Goal: Contribute content

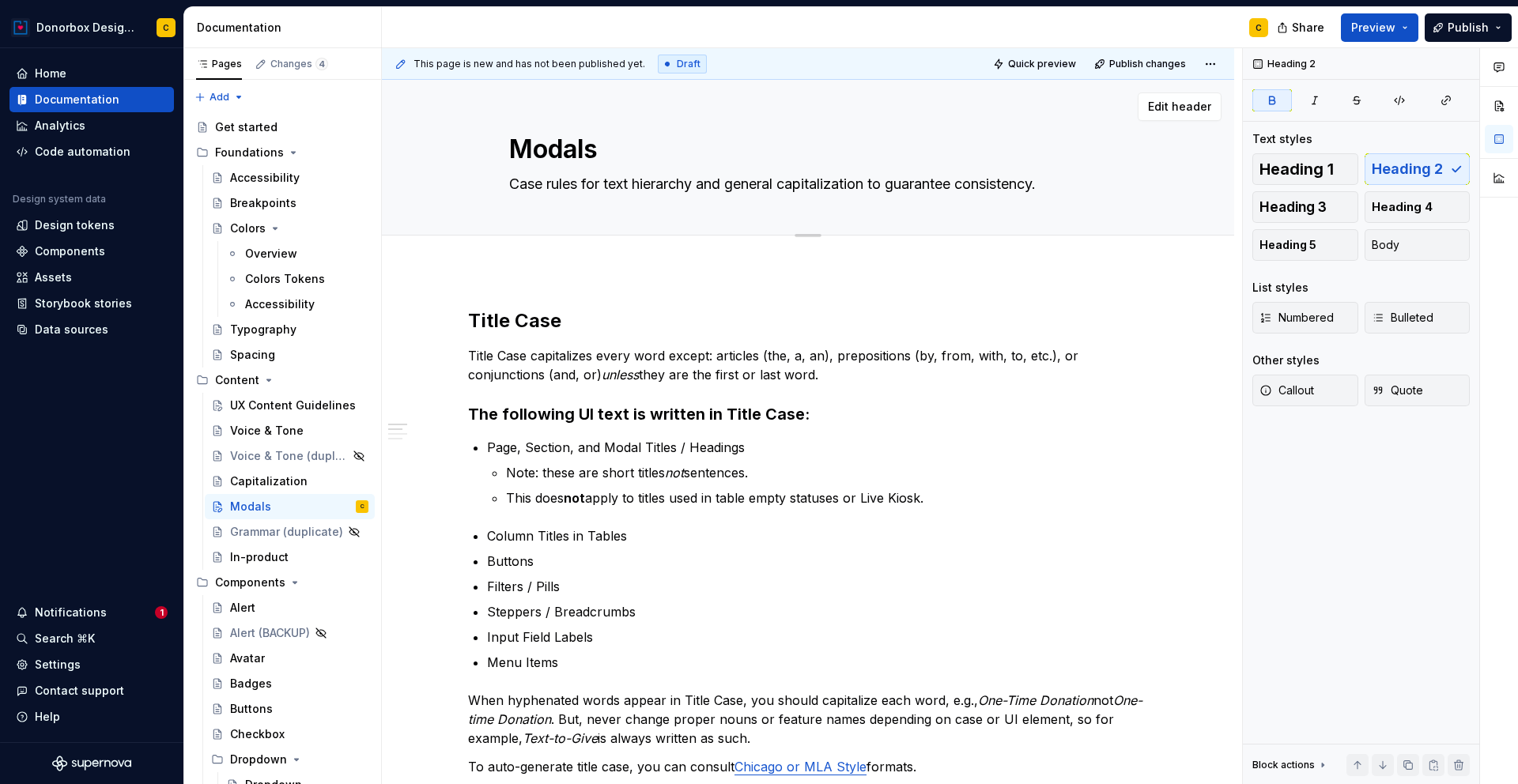
click at [634, 187] on textarea "Case rules for text hierarchy and general capitalization to guarantee consisten…" at bounding box center [805, 184] width 598 height 25
type textarea "*"
click at [634, 187] on textarea "Case rules for text hierarchy and general capitalization to guarantee consisten…" at bounding box center [805, 184] width 598 height 25
type textarea "M"
type textarea "*"
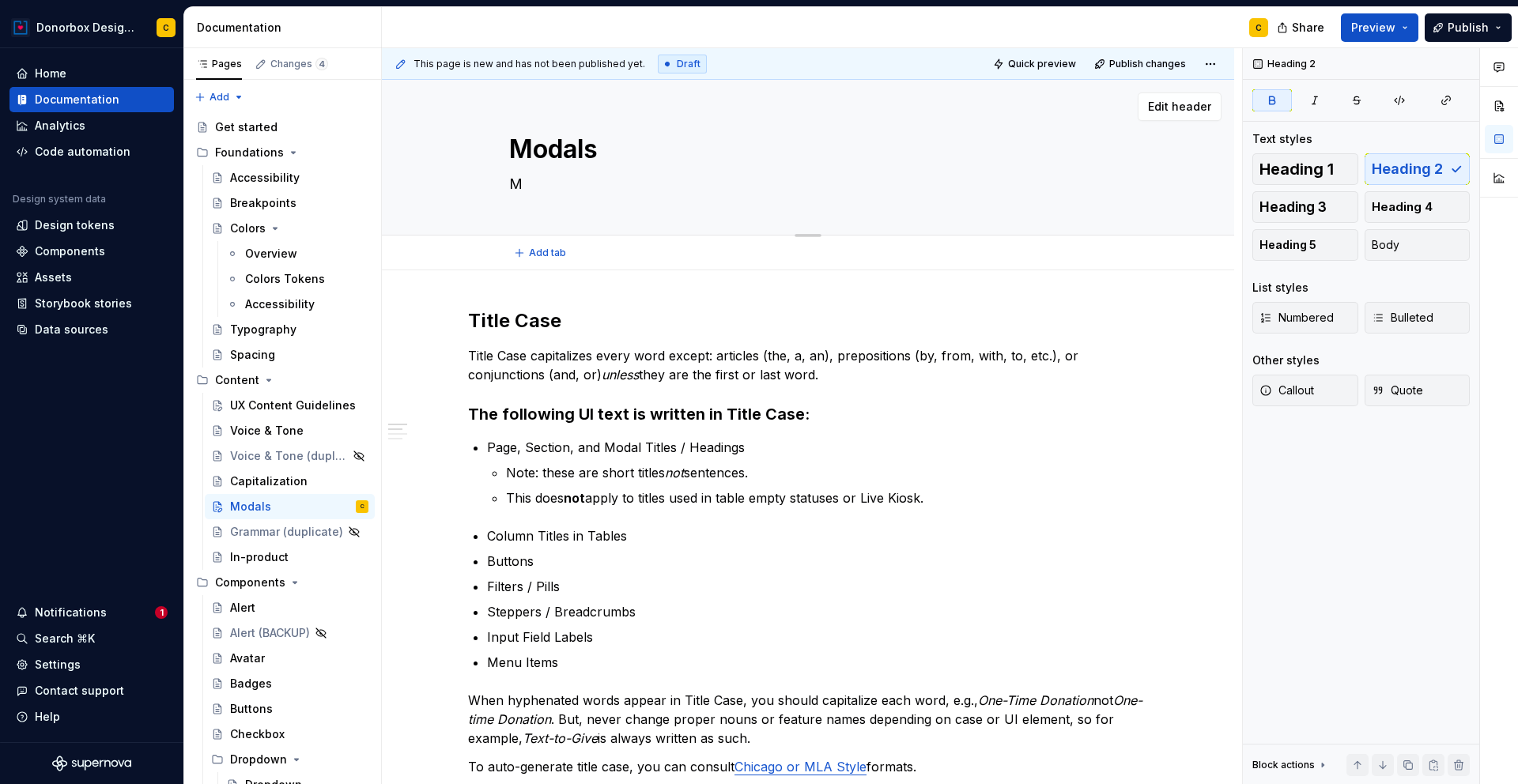
type textarea "Mo"
type textarea "*"
type textarea "Mod"
type textarea "*"
type textarea "Moda"
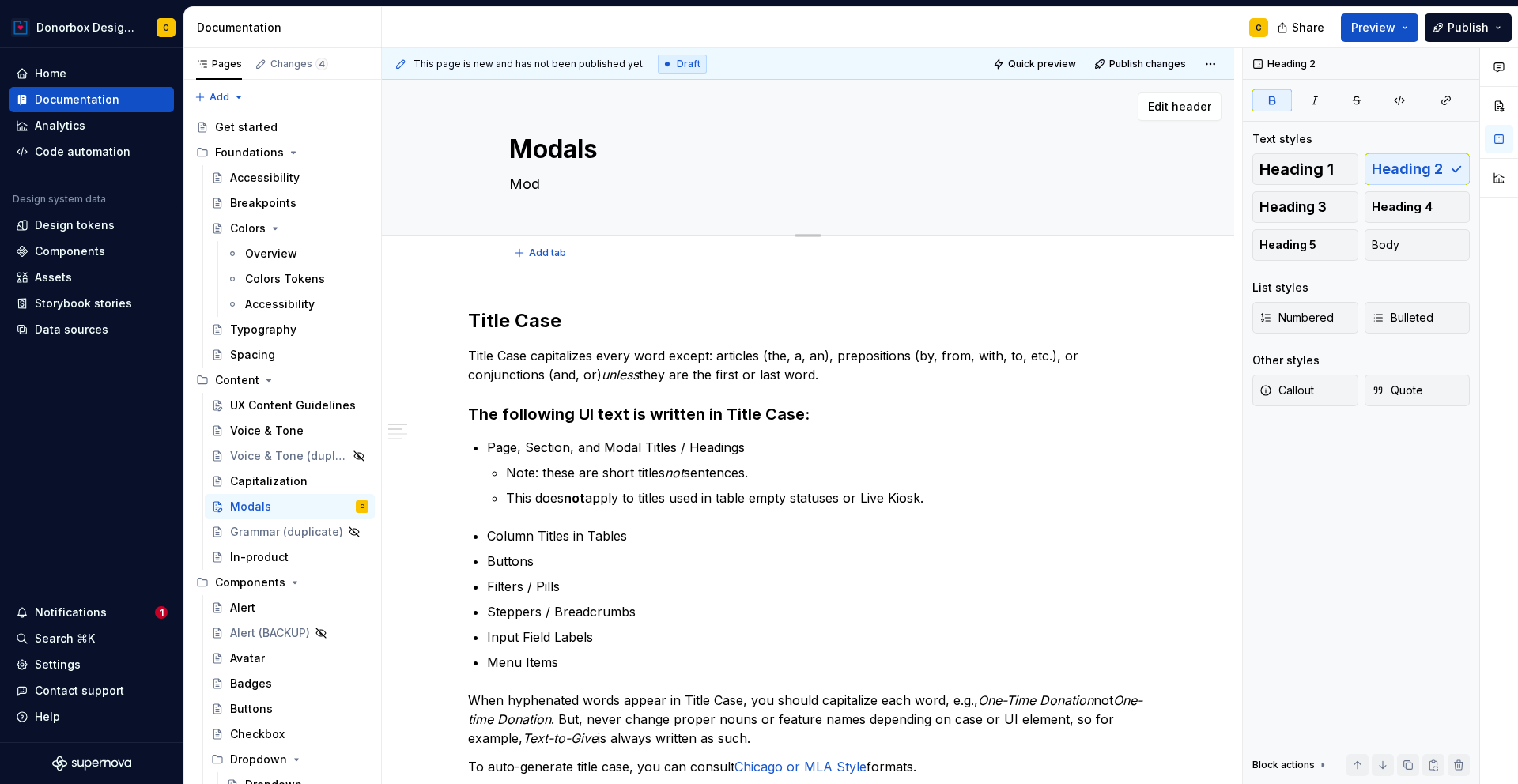
type textarea "*"
type textarea "Modal"
type textarea "*"
type textarea "Modals"
type textarea "*"
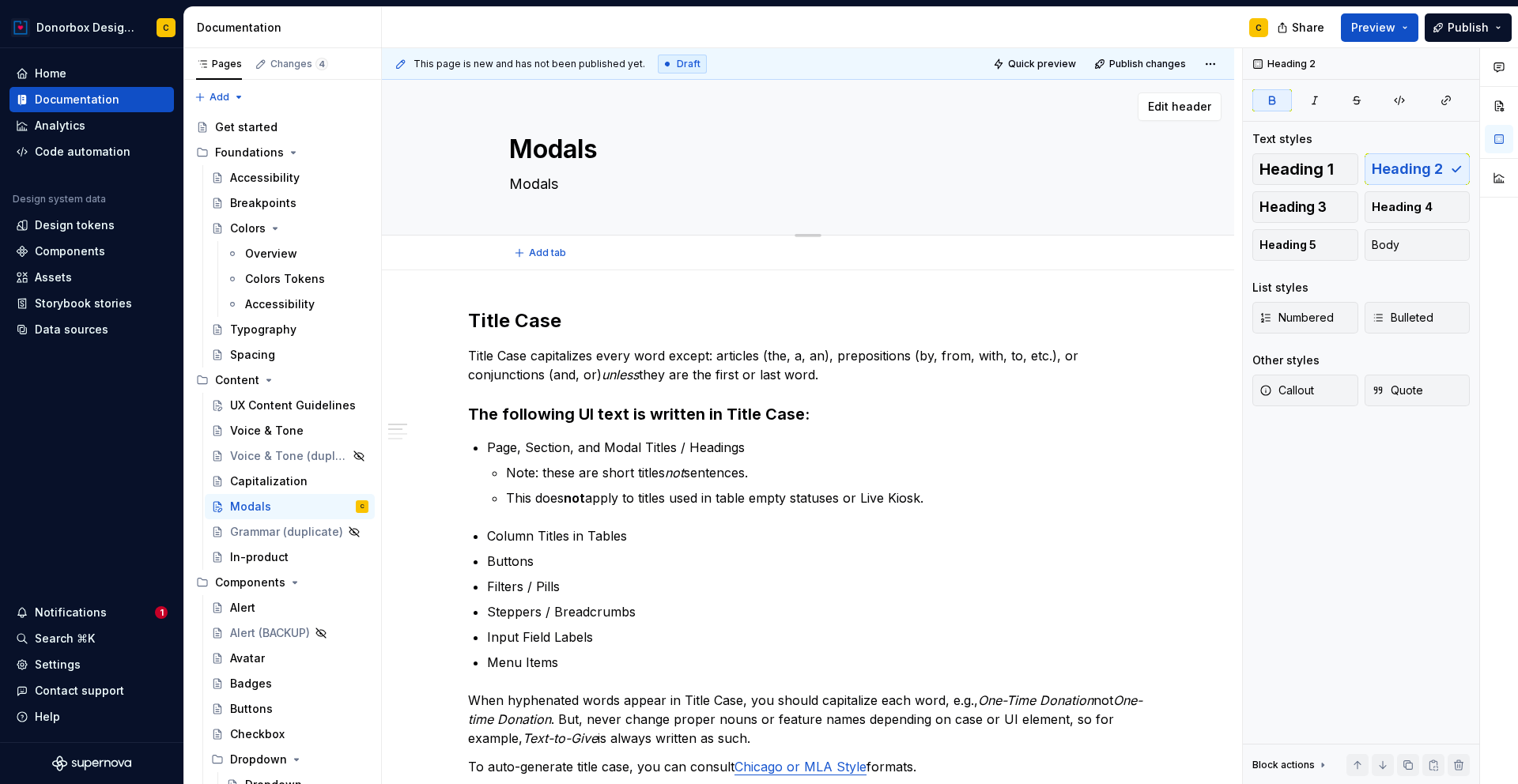
type textarea "Modals"
type textarea "*"
type textarea "Modals t"
type textarea "*"
type textarea "Modals th"
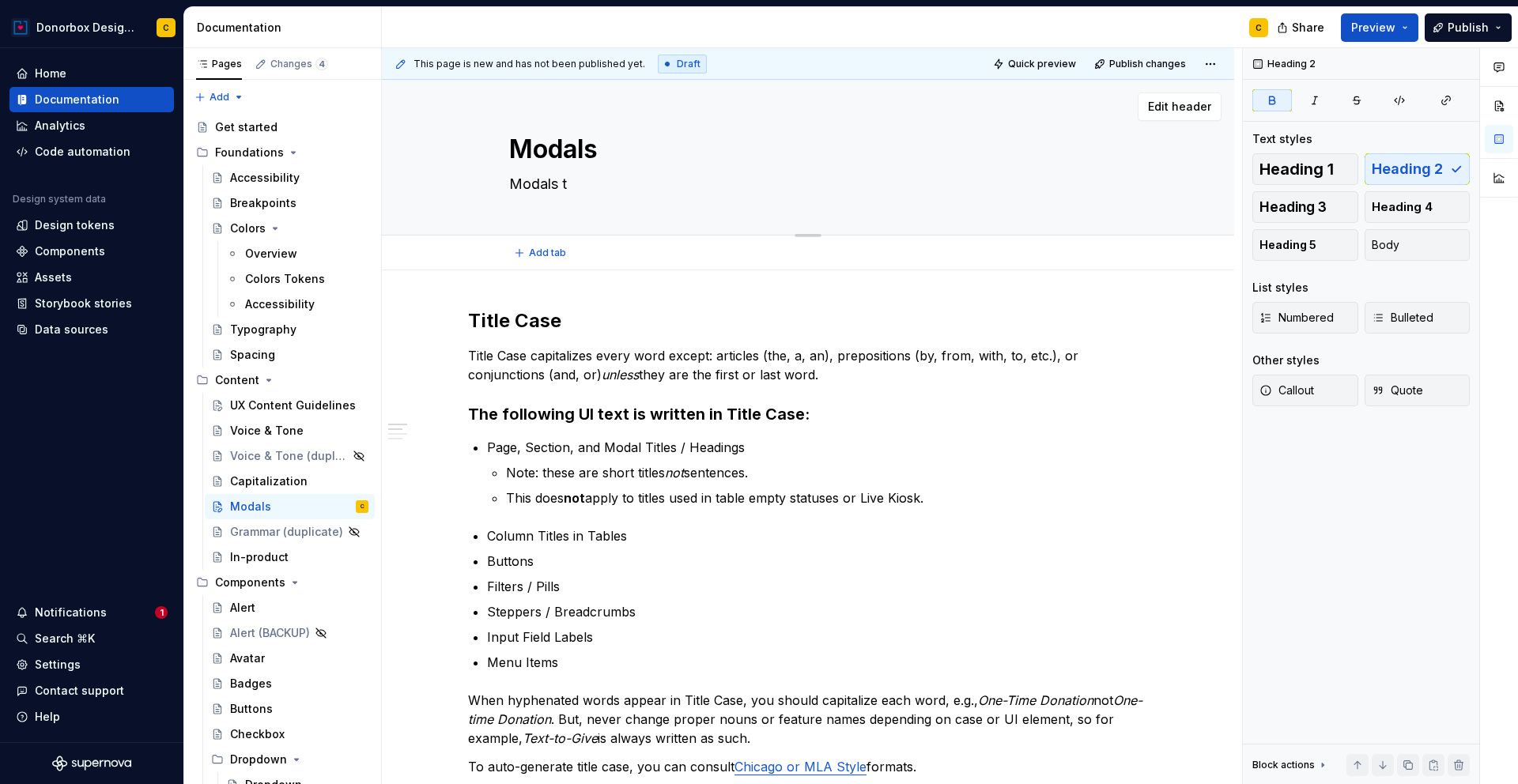
type textarea "*"
type textarea "Modals tha"
type textarea "*"
type textarea "Modals that"
type textarea "*"
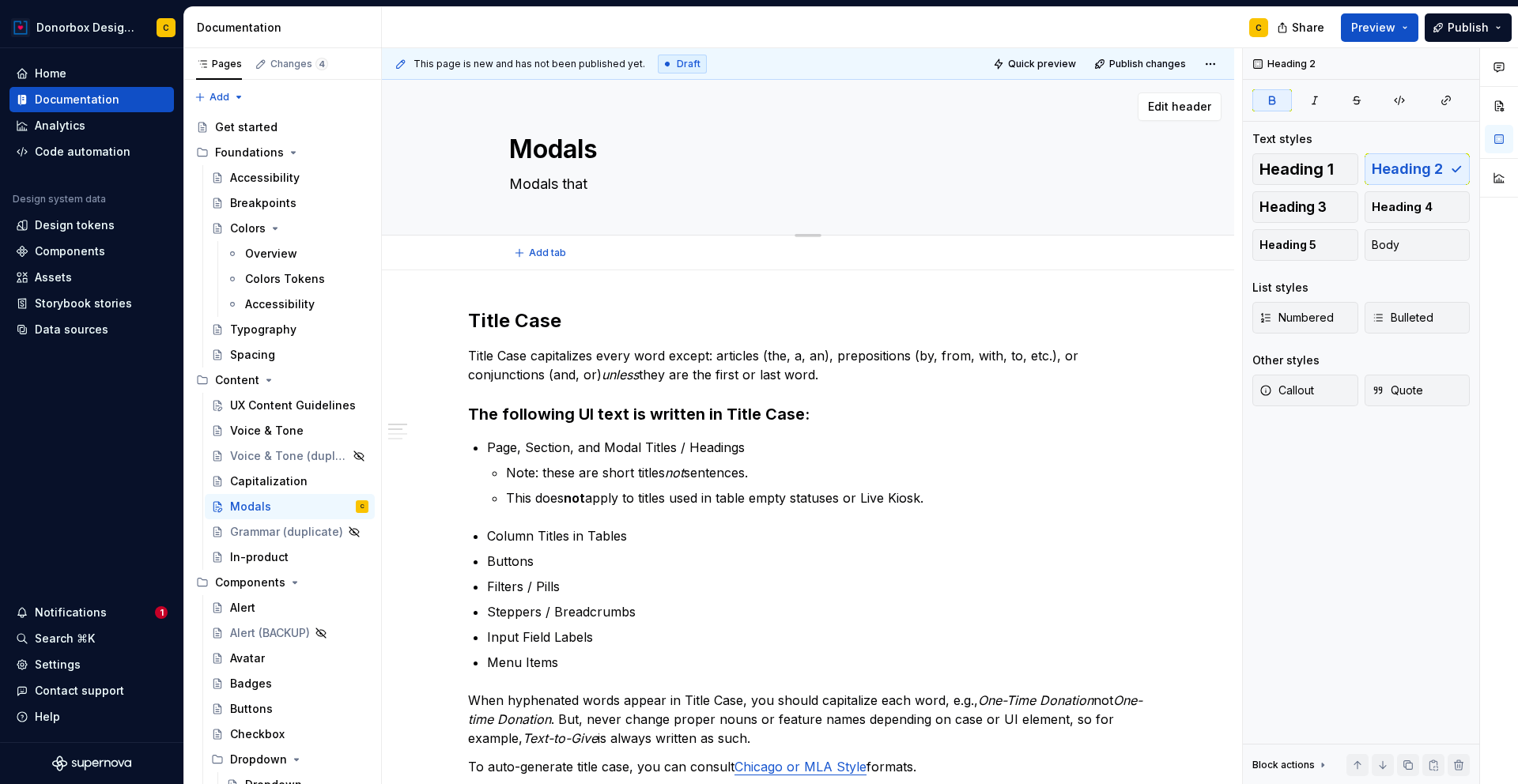
type textarea "Modals that"
type textarea "*"
type textarea "Modals that"
type textarea "*"
